Goal: Use online tool/utility: Use online tool/utility

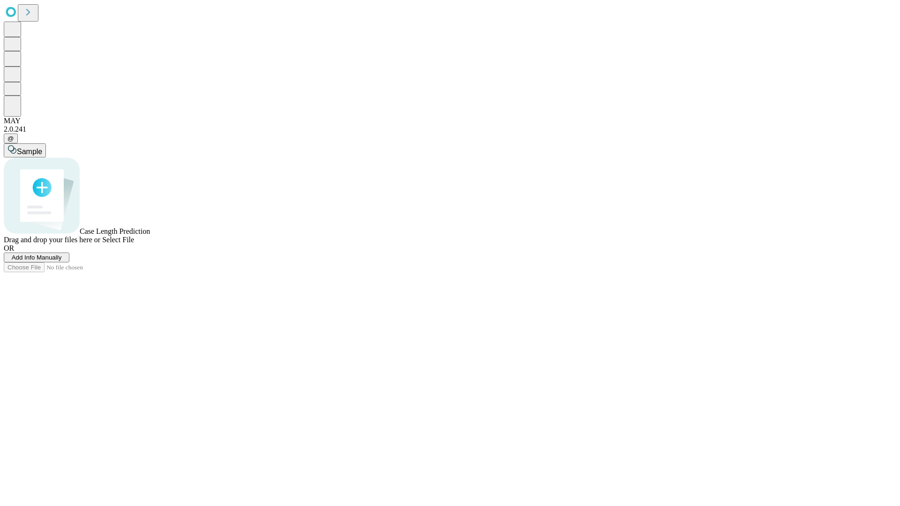
click at [134, 244] on span "Select File" at bounding box center [118, 240] width 32 height 8
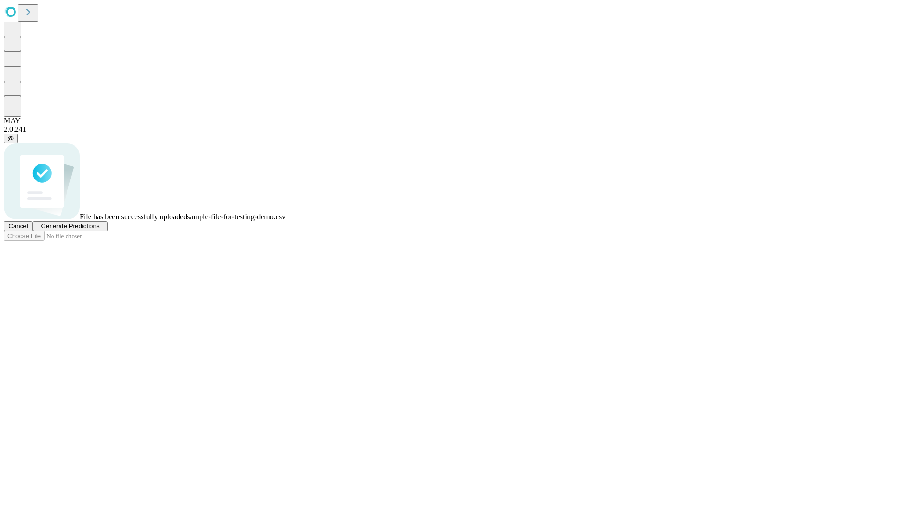
click at [99, 230] on span "Generate Predictions" at bounding box center [70, 226] width 59 height 7
